Goal: Find specific page/section: Find specific page/section

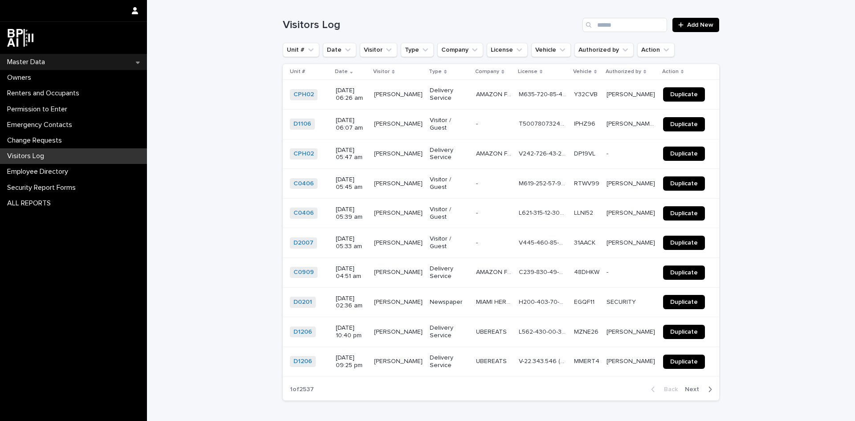
click at [20, 61] on p "Master Data" at bounding box center [28, 62] width 49 height 8
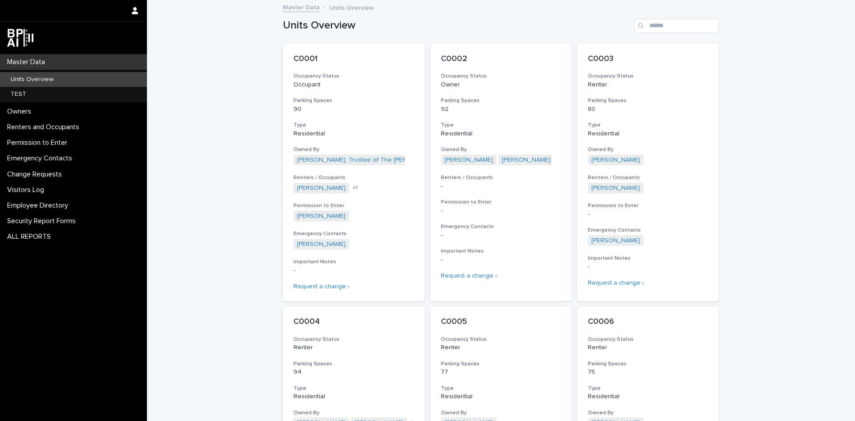
click at [16, 81] on p "Units Overview" at bounding box center [32, 80] width 57 height 8
click at [657, 27] on input "Search" at bounding box center [676, 26] width 85 height 14
click at [650, 26] on input "Search" at bounding box center [676, 26] width 85 height 14
click at [646, 25] on input "Search" at bounding box center [676, 26] width 85 height 14
click at [655, 25] on input "Search" at bounding box center [676, 26] width 85 height 14
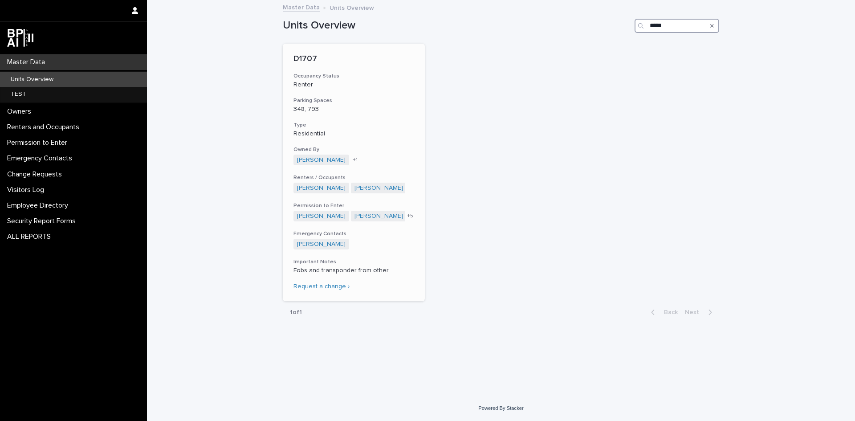
type input "*****"
click at [301, 57] on p "D1707" at bounding box center [353, 59] width 121 height 10
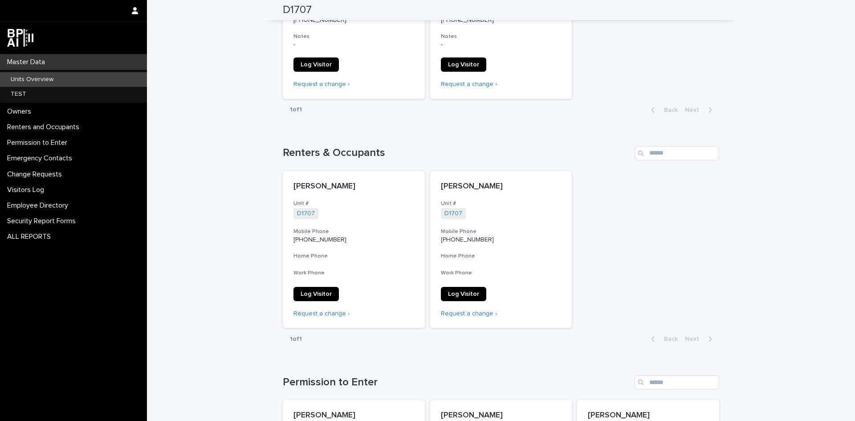
scroll to position [312, 0]
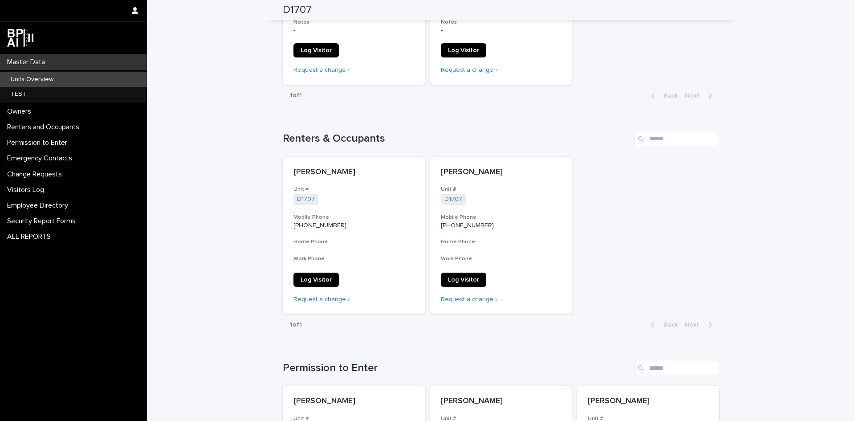
click at [20, 77] on p "Units Overview" at bounding box center [32, 80] width 57 height 8
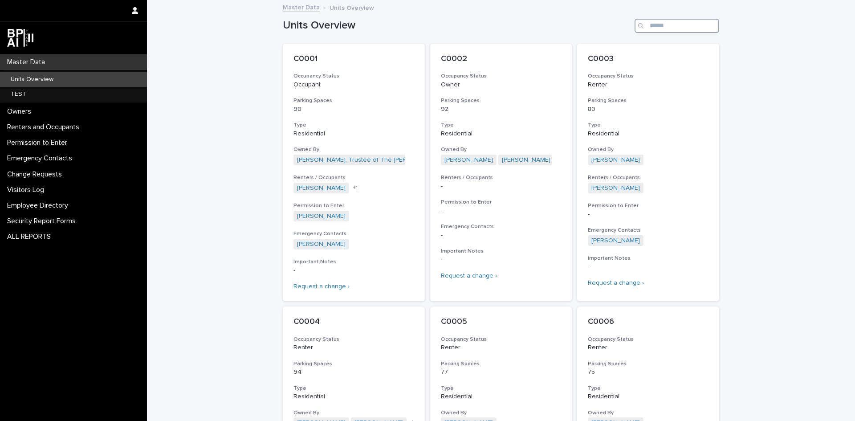
click at [649, 28] on input "Search" at bounding box center [676, 26] width 85 height 14
click at [658, 25] on input "Search" at bounding box center [676, 26] width 85 height 14
click at [661, 24] on input "Search" at bounding box center [676, 26] width 85 height 14
click at [652, 24] on input "Search" at bounding box center [676, 26] width 85 height 14
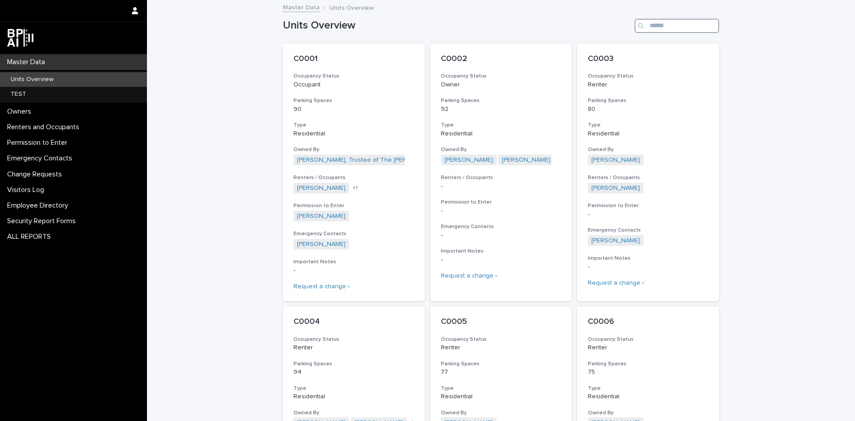
click at [652, 24] on input "Search" at bounding box center [676, 26] width 85 height 14
click at [650, 26] on input "Search" at bounding box center [676, 26] width 85 height 14
click at [649, 24] on input "Search" at bounding box center [676, 26] width 85 height 14
click at [654, 27] on input "Search" at bounding box center [676, 26] width 85 height 14
click at [648, 28] on input "Search" at bounding box center [676, 26] width 85 height 14
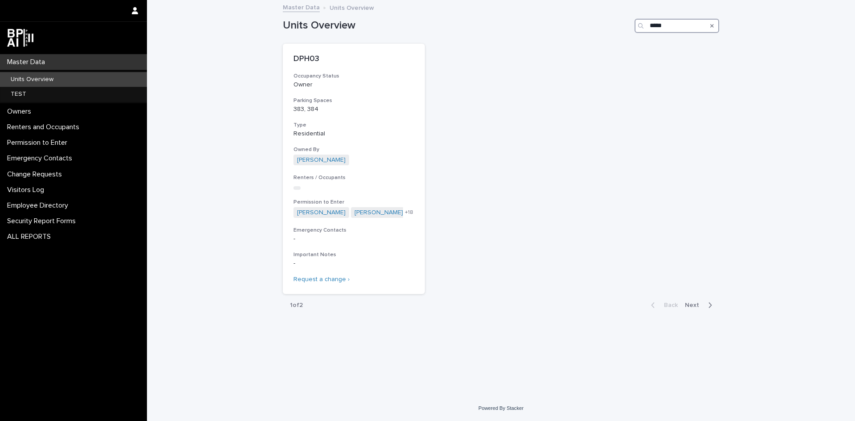
type input "*****"
click at [311, 55] on p "DPH03" at bounding box center [353, 59] width 121 height 10
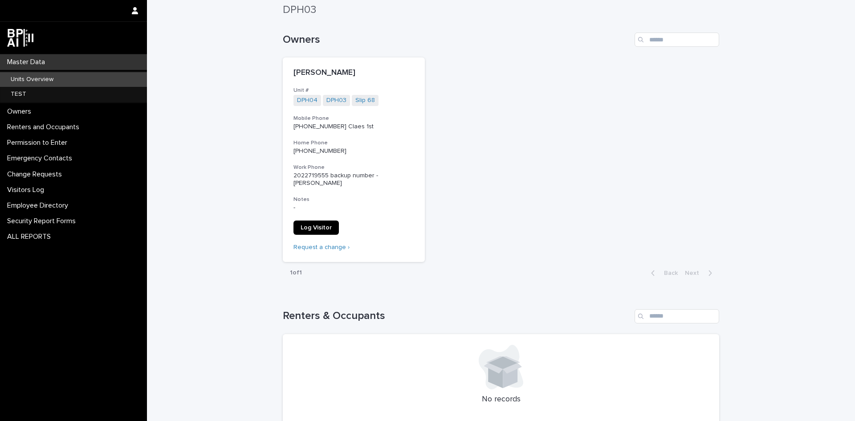
scroll to position [134, 0]
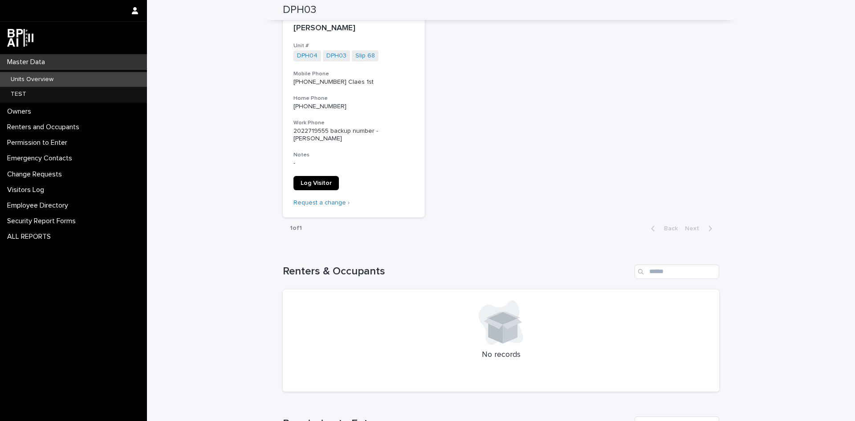
click at [20, 83] on div "Units Overview" at bounding box center [73, 79] width 147 height 15
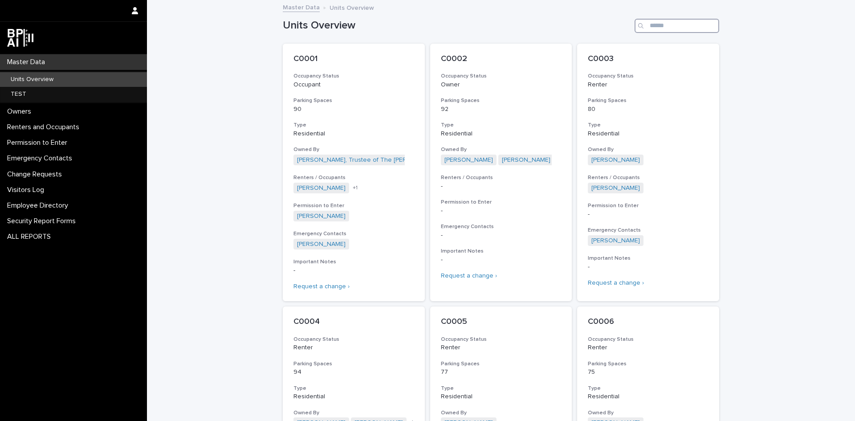
click at [650, 24] on input "Search" at bounding box center [676, 26] width 85 height 14
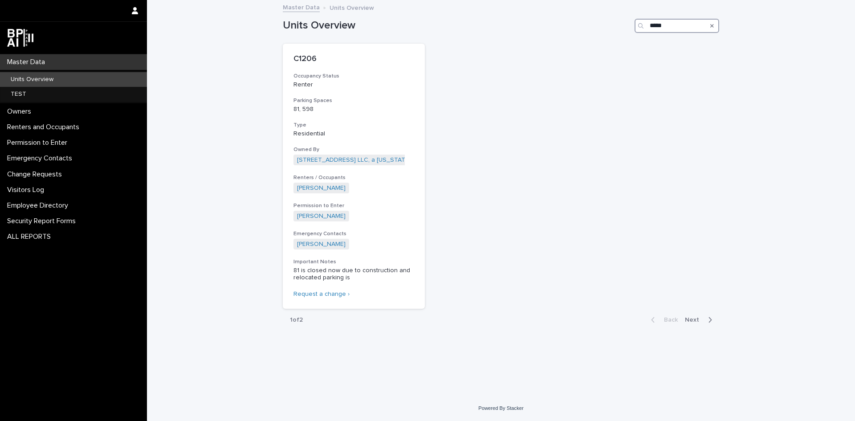
type input "*****"
click at [308, 60] on p "C1206" at bounding box center [353, 59] width 121 height 10
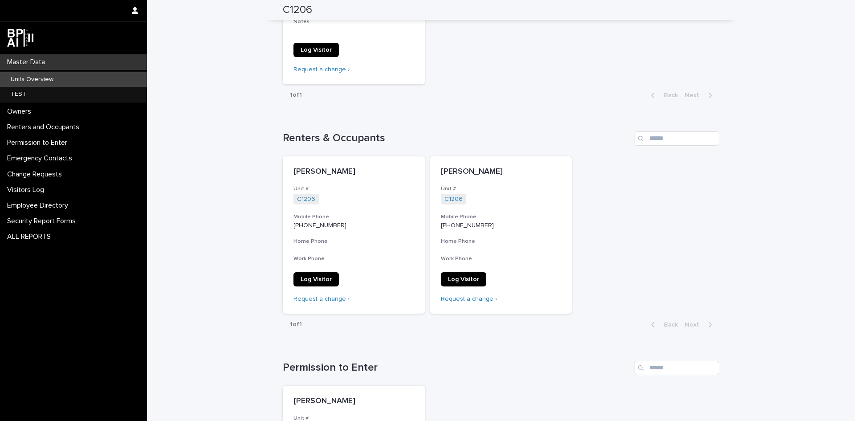
scroll to position [356, 0]
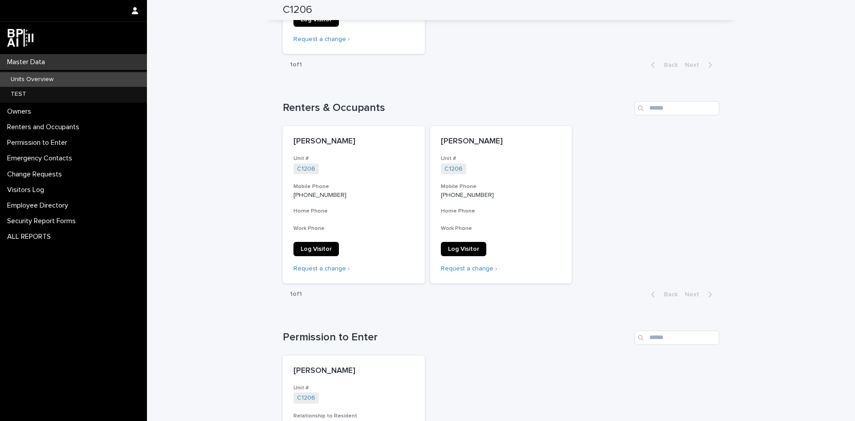
click at [19, 79] on p "Units Overview" at bounding box center [32, 80] width 57 height 8
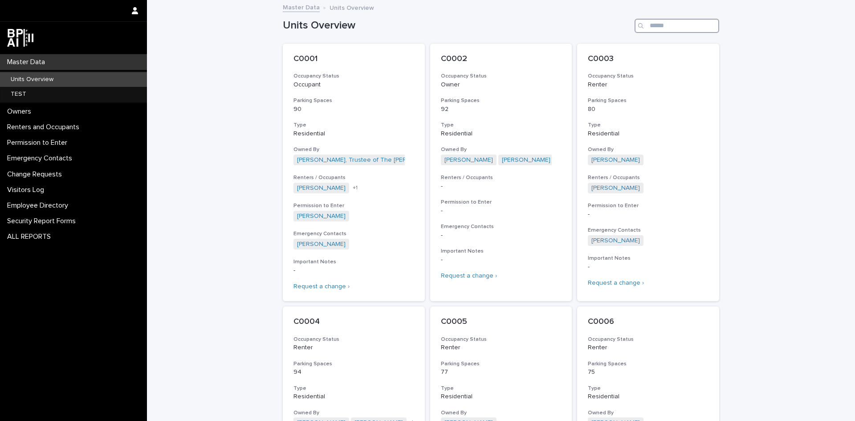
click at [653, 23] on input "Search" at bounding box center [676, 26] width 85 height 14
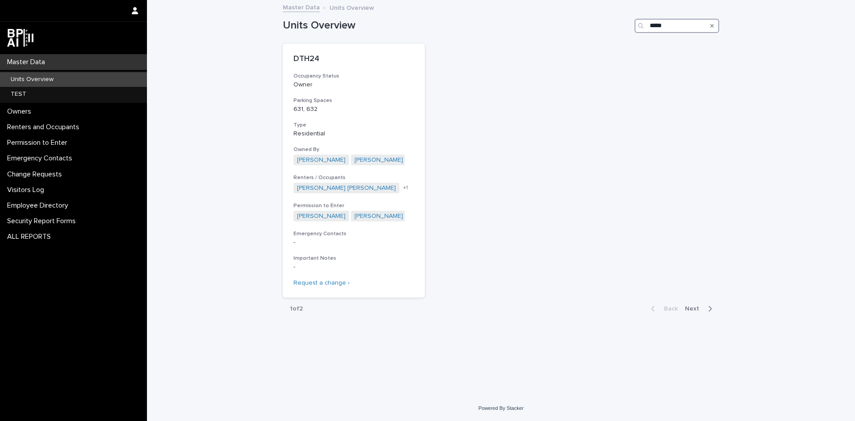
type input "*****"
click at [295, 57] on p "DTH24" at bounding box center [353, 59] width 121 height 10
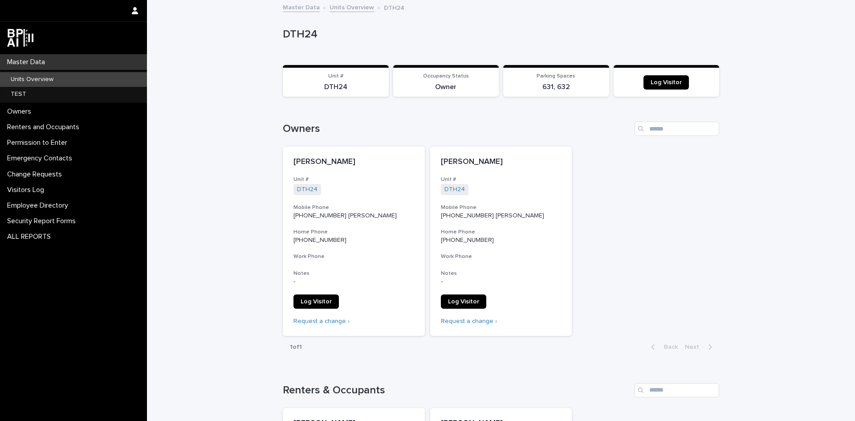
click at [21, 75] on div "Units Overview" at bounding box center [73, 79] width 147 height 15
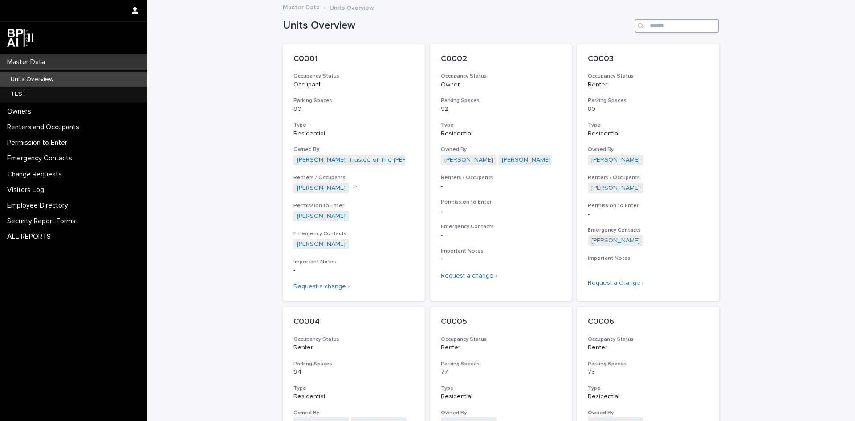
click at [646, 26] on input "Search" at bounding box center [676, 26] width 85 height 14
click at [656, 26] on input "Search" at bounding box center [676, 26] width 85 height 14
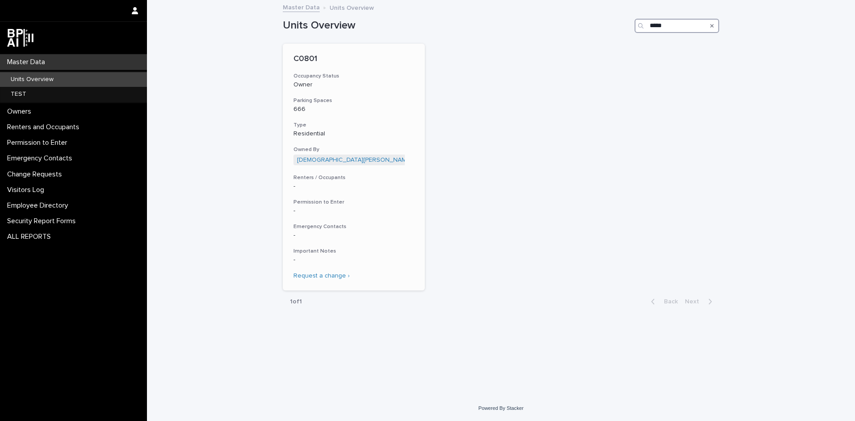
type input "*****"
click at [307, 55] on p "C0801" at bounding box center [353, 59] width 121 height 10
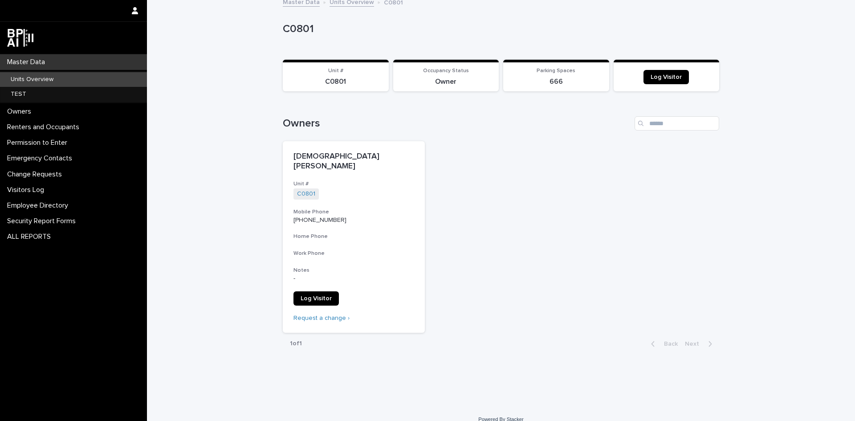
scroll to position [7, 0]
click at [299, 30] on p "C0801" at bounding box center [499, 27] width 433 height 13
click at [506, 188] on div "[DEMOGRAPHIC_DATA][PERSON_NAME] Unit # C0801 + 0 Mobile Phone [PHONE_NUMBER] Ho…" at bounding box center [501, 235] width 436 height 191
click at [15, 81] on p "Units Overview" at bounding box center [32, 80] width 57 height 8
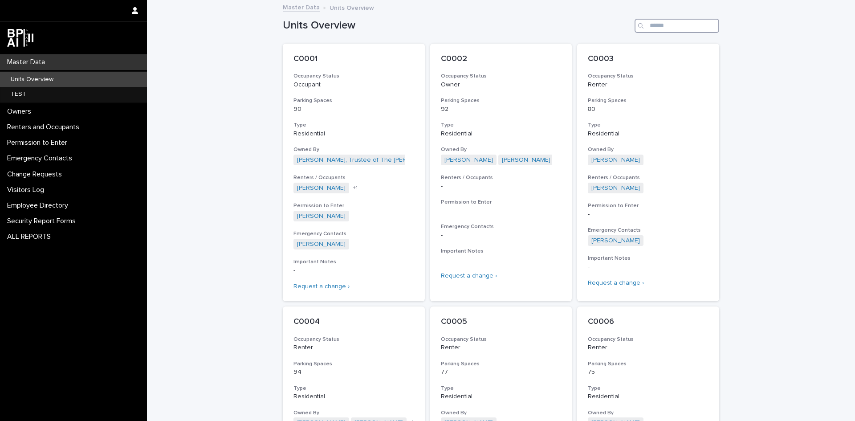
click at [653, 24] on input "Search" at bounding box center [676, 26] width 85 height 14
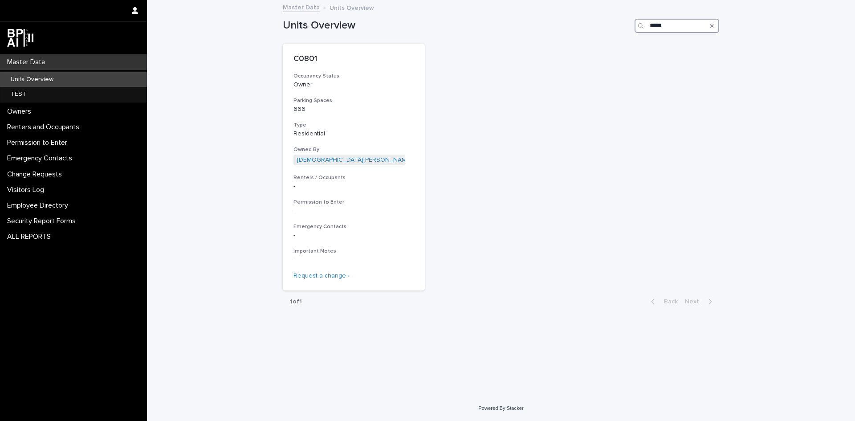
type input "*****"
click at [309, 57] on p "C0801" at bounding box center [353, 59] width 121 height 10
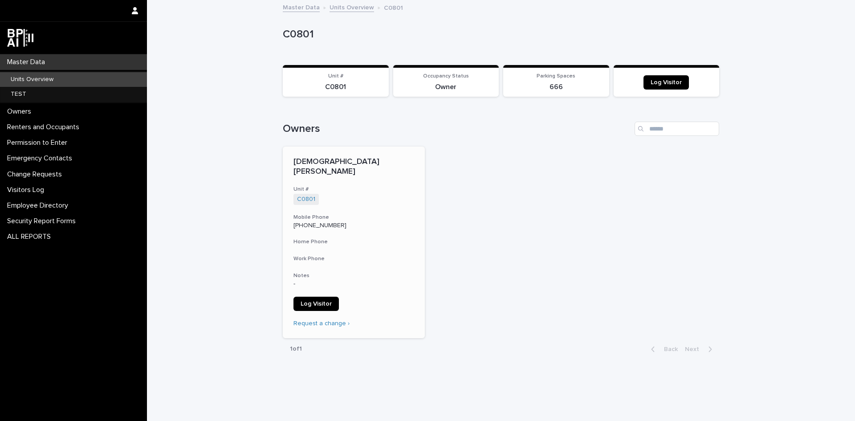
scroll to position [7, 0]
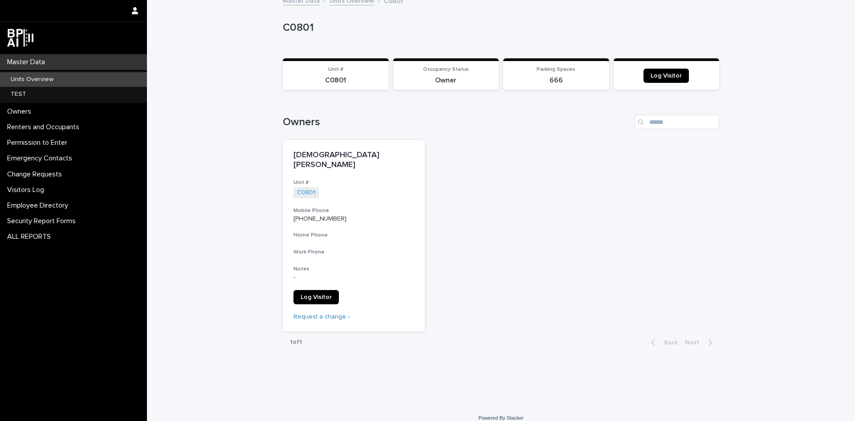
click at [337, 86] on section "Unit # C0801" at bounding box center [336, 74] width 106 height 32
drag, startPoint x: 300, startPoint y: 29, endPoint x: 336, endPoint y: 45, distance: 39.5
click at [301, 29] on p "C0801" at bounding box center [499, 27] width 433 height 13
click at [657, 78] on span "Log Visitor" at bounding box center [665, 76] width 31 height 6
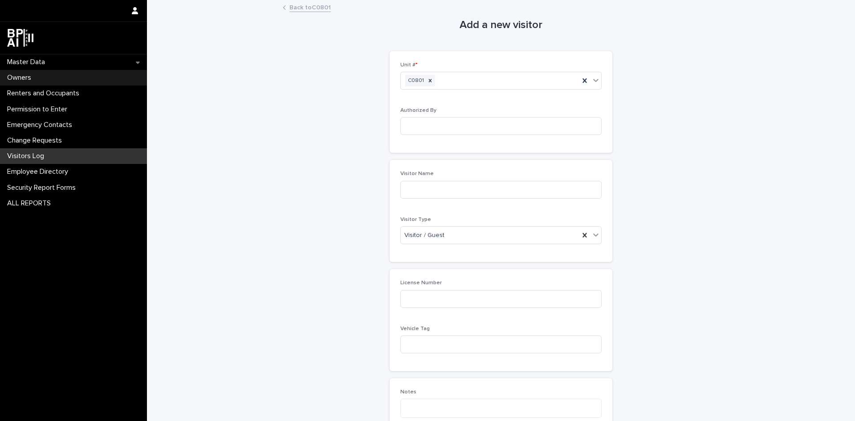
click at [14, 79] on p "Owners" at bounding box center [21, 77] width 35 height 8
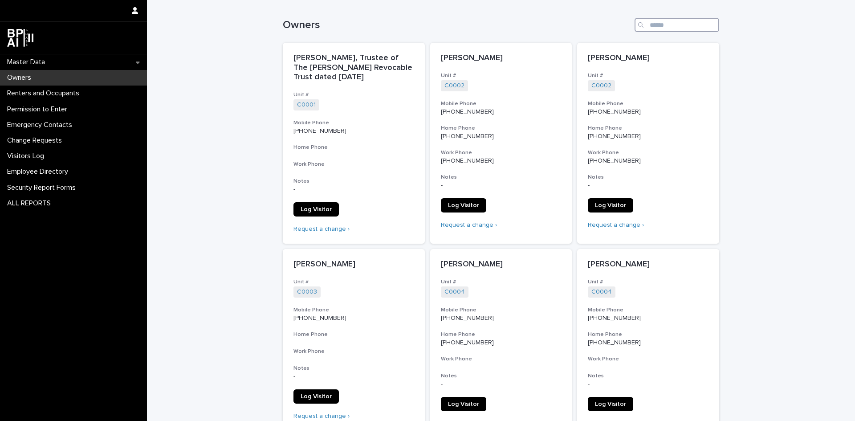
click at [656, 26] on input "Search" at bounding box center [676, 25] width 85 height 14
click at [16, 78] on p "Owners" at bounding box center [21, 77] width 35 height 8
click at [665, 27] on input "Search" at bounding box center [676, 25] width 85 height 14
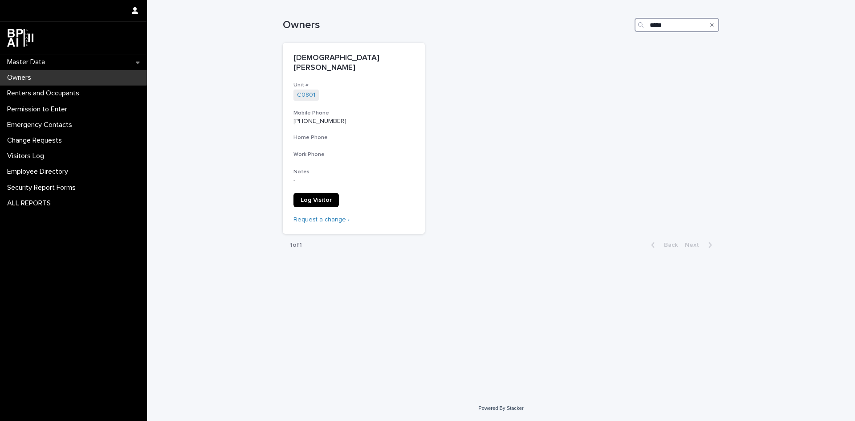
type input "*****"
click at [12, 79] on p "Owners" at bounding box center [21, 77] width 35 height 8
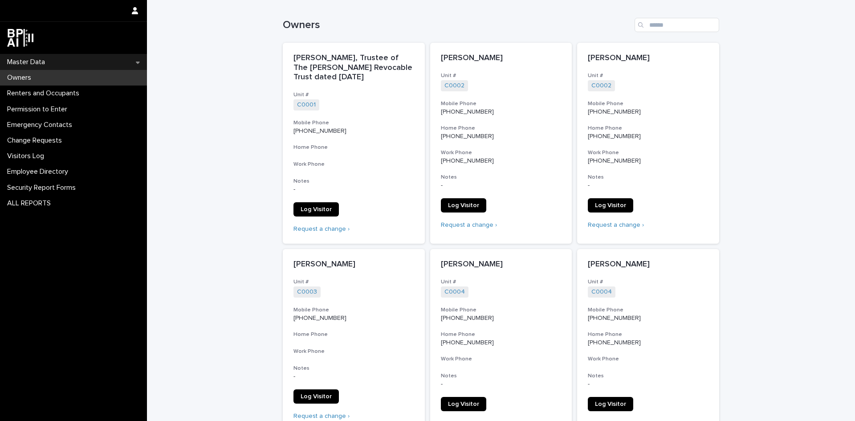
click at [19, 62] on p "Master Data" at bounding box center [28, 62] width 49 height 8
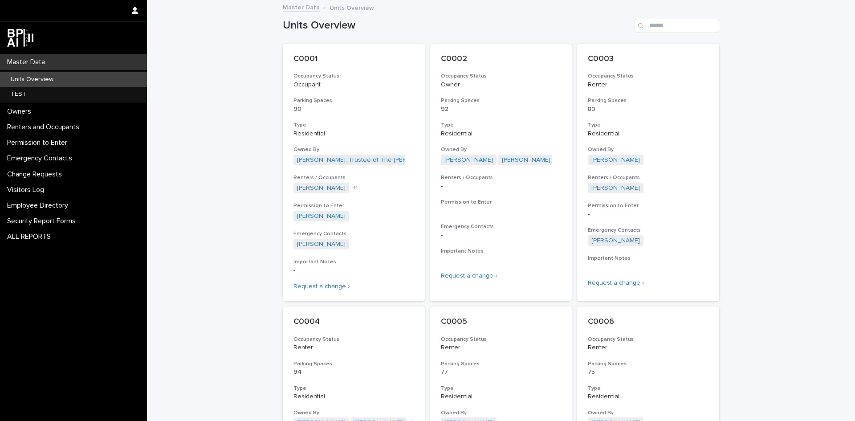
click at [19, 79] on p "Units Overview" at bounding box center [32, 80] width 57 height 8
click at [652, 24] on input "Search" at bounding box center [676, 26] width 85 height 14
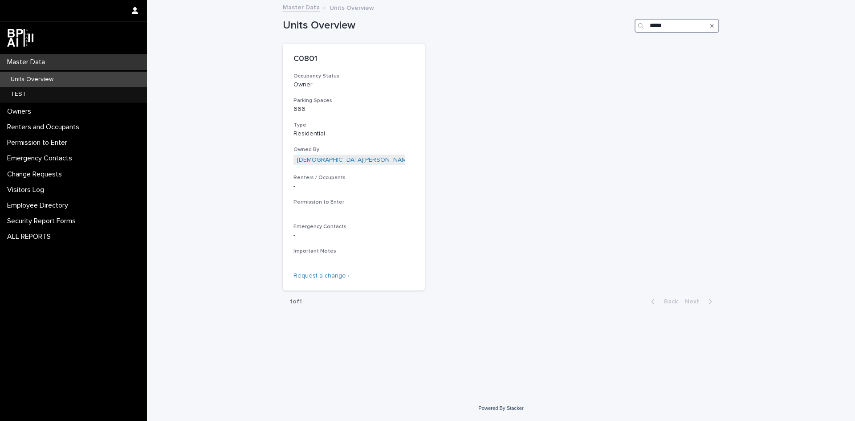
type input "*****"
click at [305, 59] on p "C0801" at bounding box center [353, 59] width 121 height 10
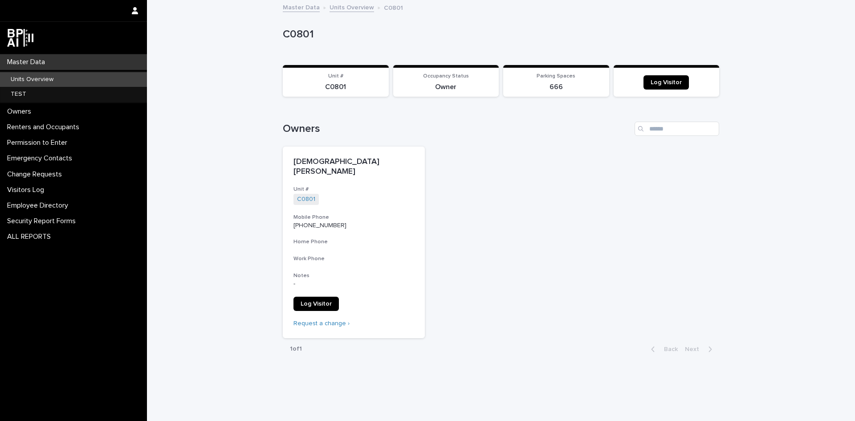
click at [15, 81] on p "Units Overview" at bounding box center [32, 80] width 57 height 8
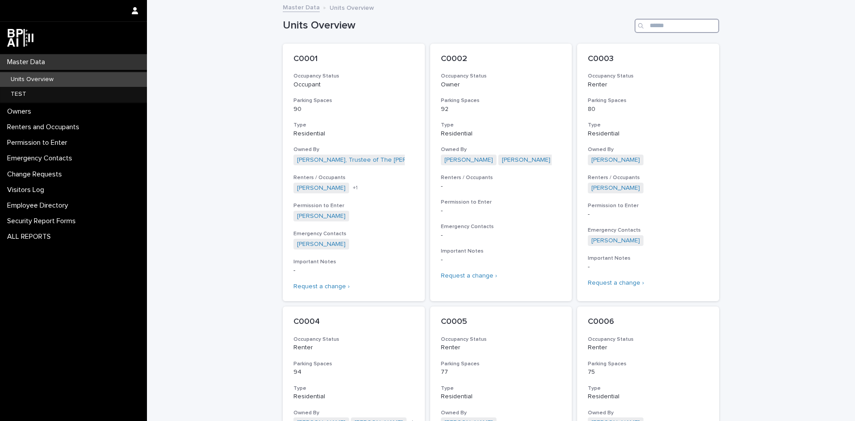
click at [657, 26] on input "Search" at bounding box center [676, 26] width 85 height 14
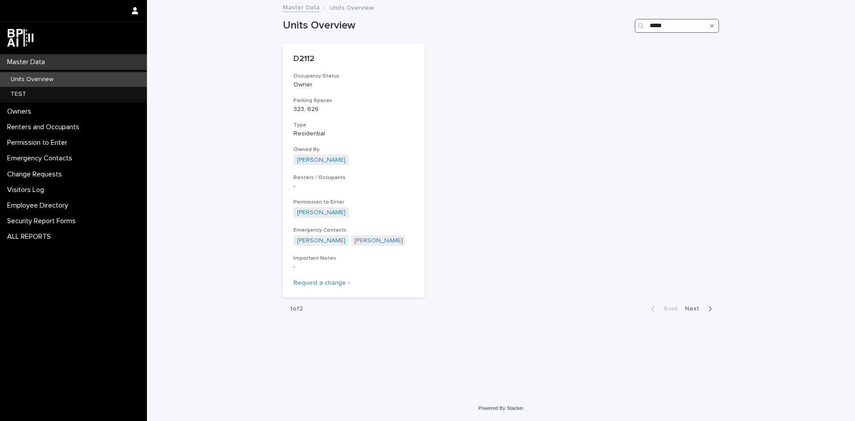
type input "*****"
click at [304, 57] on p "D2112" at bounding box center [353, 59] width 121 height 10
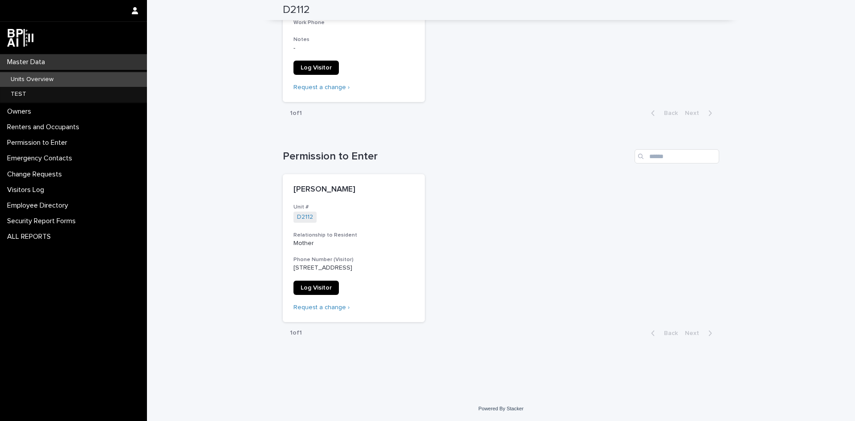
scroll to position [48, 0]
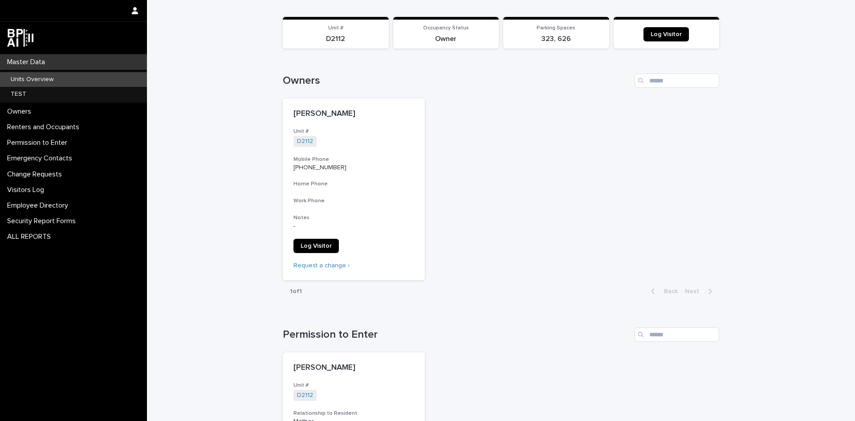
click at [17, 81] on p "Units Overview" at bounding box center [32, 80] width 57 height 8
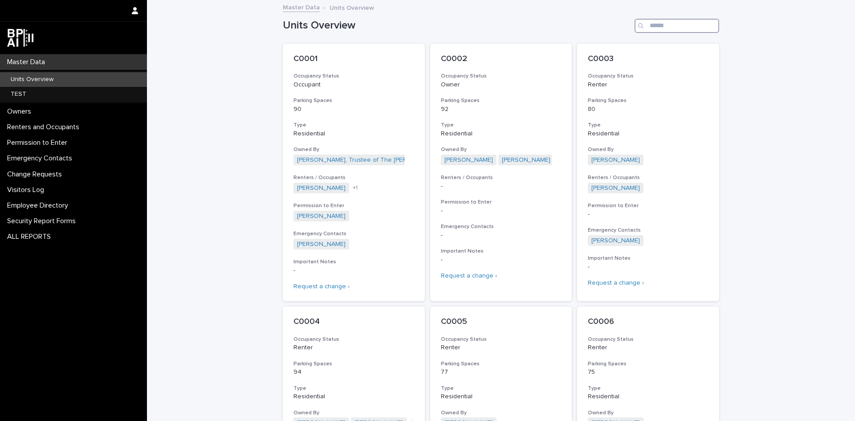
click at [659, 28] on input "Search" at bounding box center [676, 26] width 85 height 14
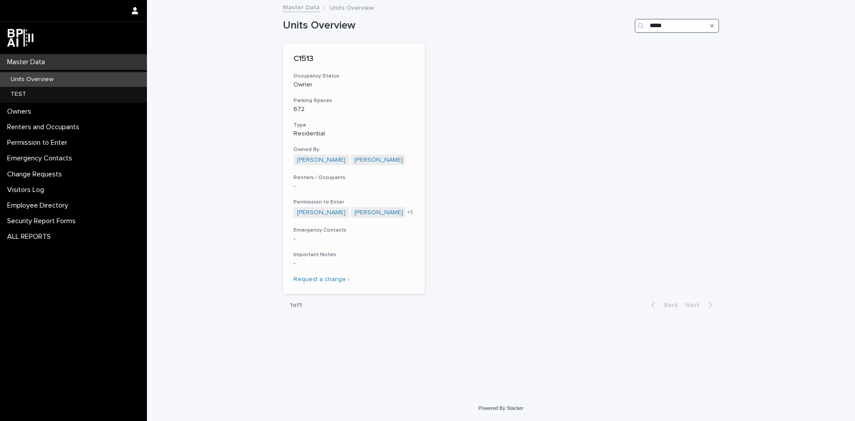
type input "*****"
click at [313, 60] on p "C1513" at bounding box center [353, 59] width 121 height 10
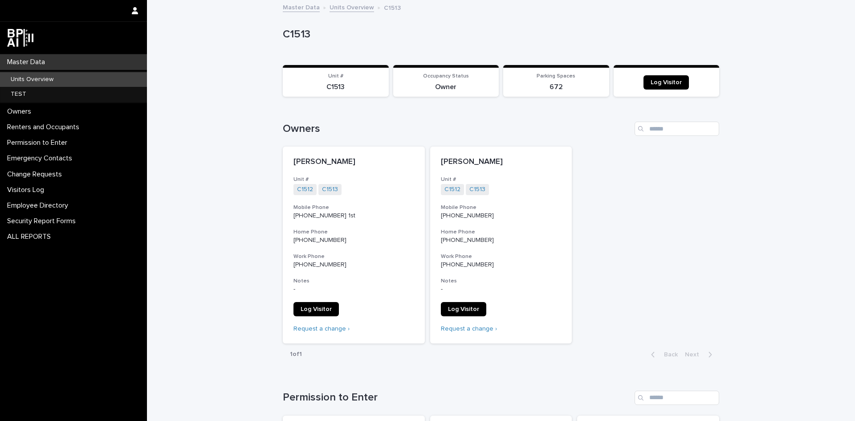
click at [8, 81] on p "Units Overview" at bounding box center [32, 80] width 57 height 8
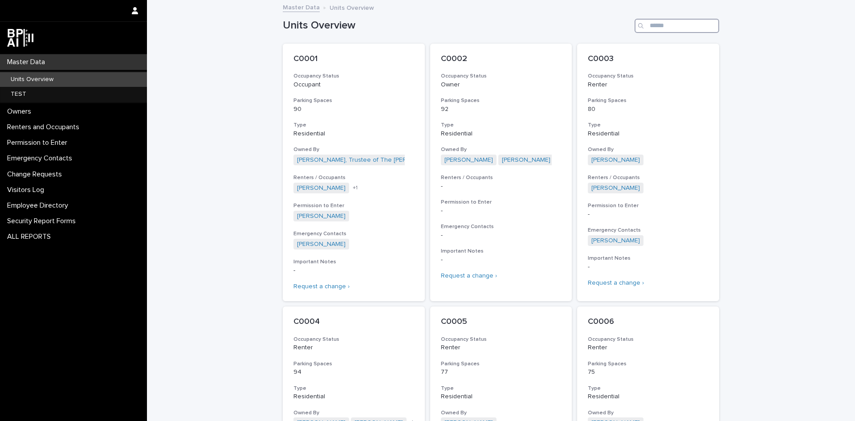
click at [652, 24] on input "Search" at bounding box center [676, 26] width 85 height 14
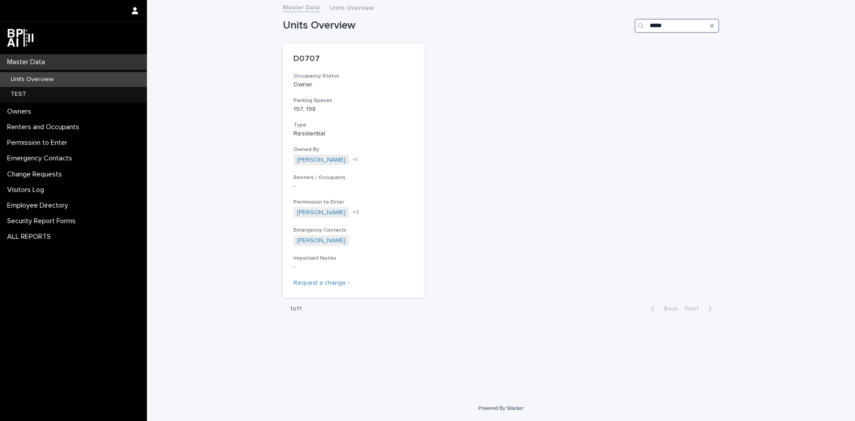
type input "*****"
click at [299, 61] on p "D0707" at bounding box center [353, 59] width 121 height 10
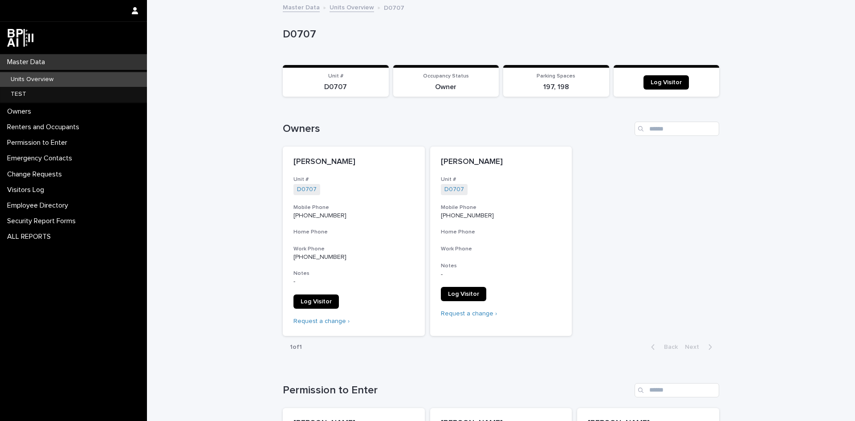
click at [21, 77] on p "Units Overview" at bounding box center [32, 80] width 57 height 8
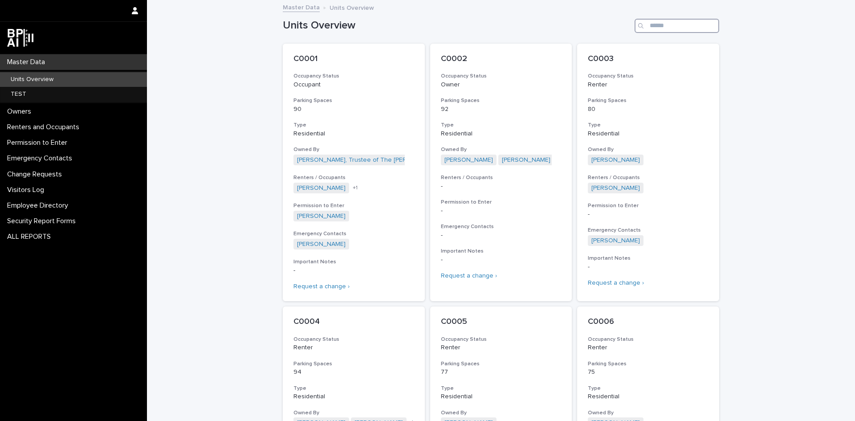
click at [648, 27] on input "Search" at bounding box center [676, 26] width 85 height 14
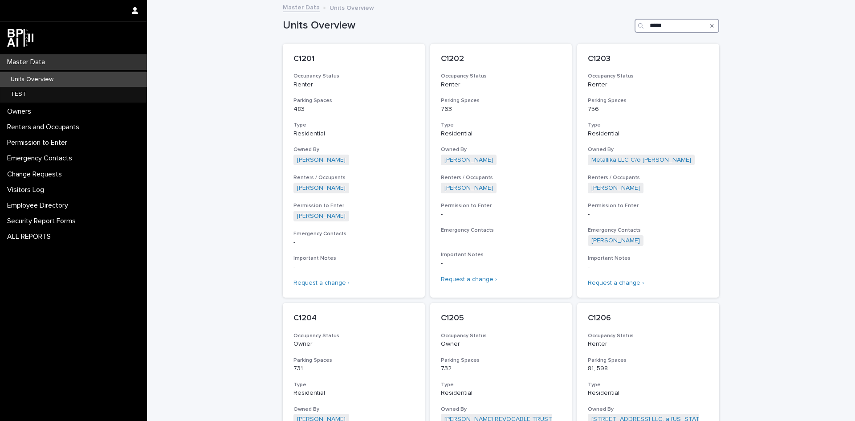
type input "*****"
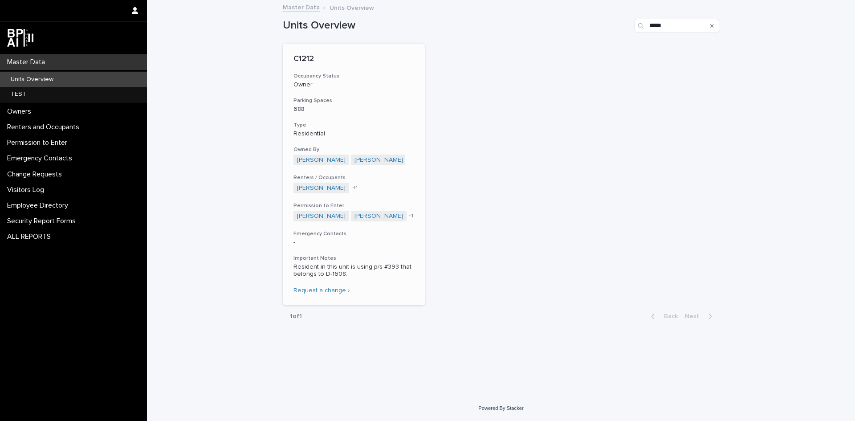
click at [309, 60] on p "C1212" at bounding box center [353, 59] width 121 height 10
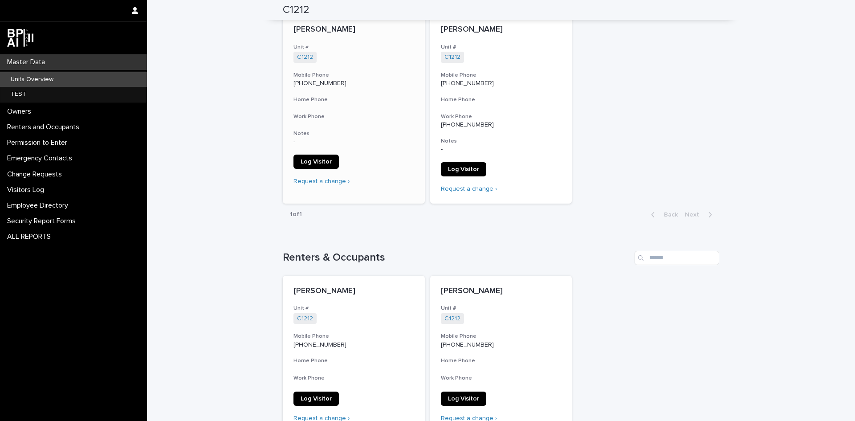
scroll to position [356, 0]
